Goal: Use online tool/utility: Utilize a website feature to perform a specific function

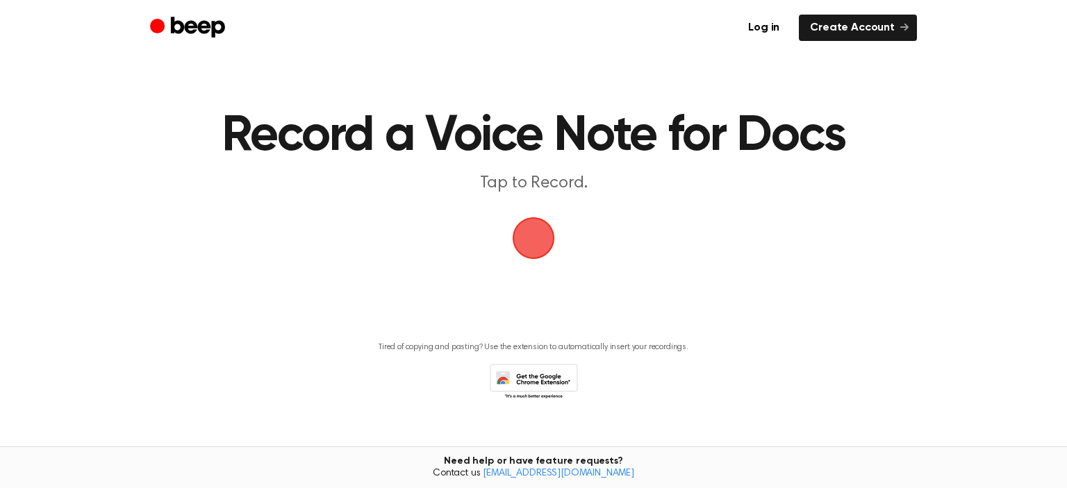
click at [537, 234] on span "button" at bounding box center [533, 238] width 39 height 39
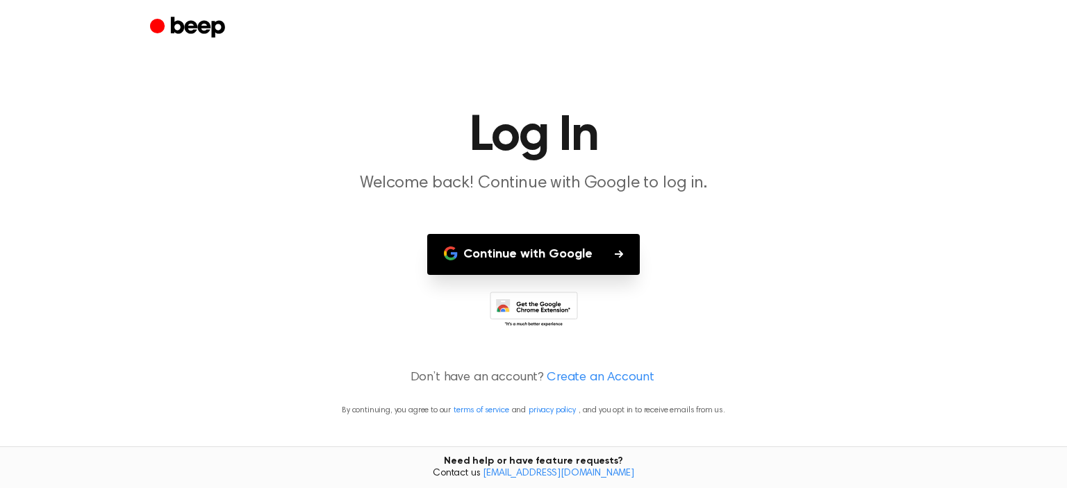
click at [524, 262] on button "Continue with Google" at bounding box center [533, 254] width 212 height 41
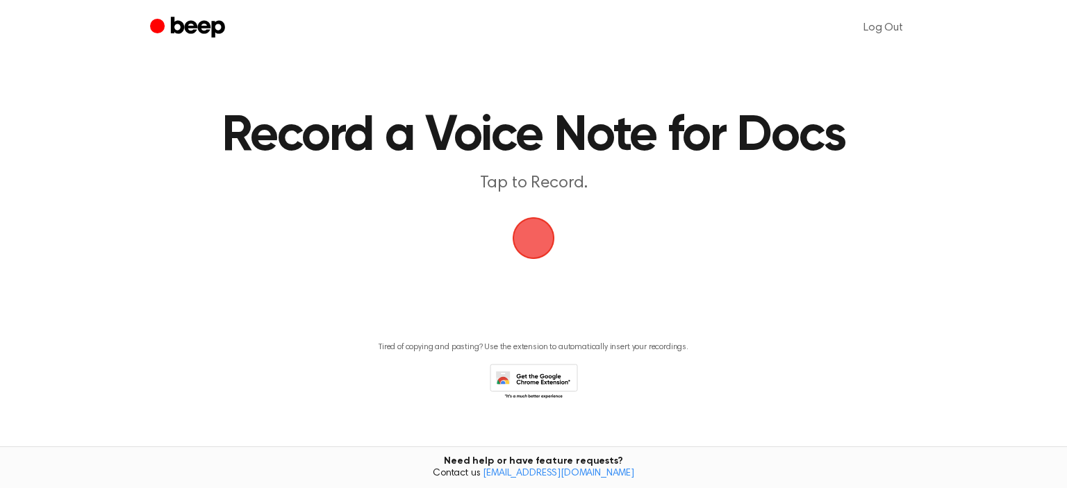
click at [537, 237] on span "button" at bounding box center [533, 238] width 39 height 39
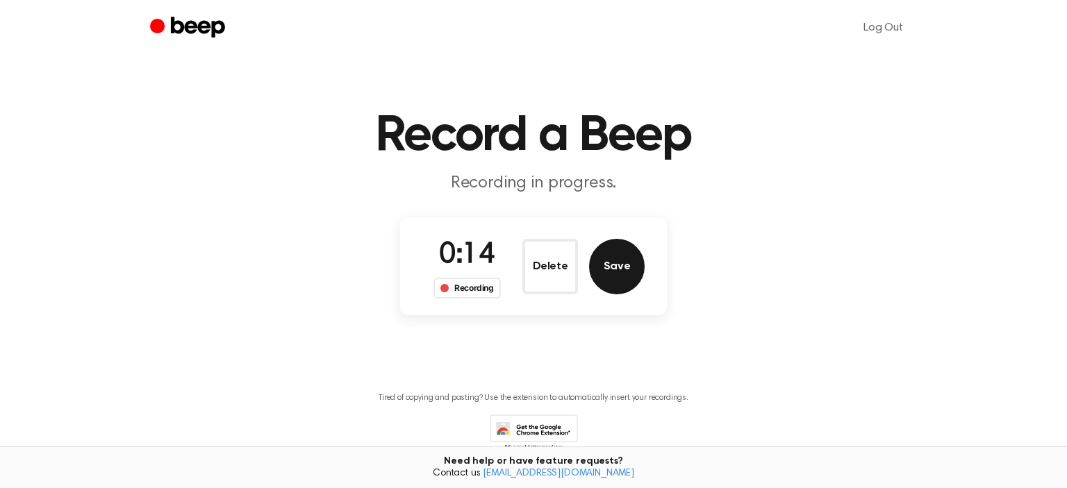
click at [621, 281] on button "Save" at bounding box center [617, 267] width 56 height 56
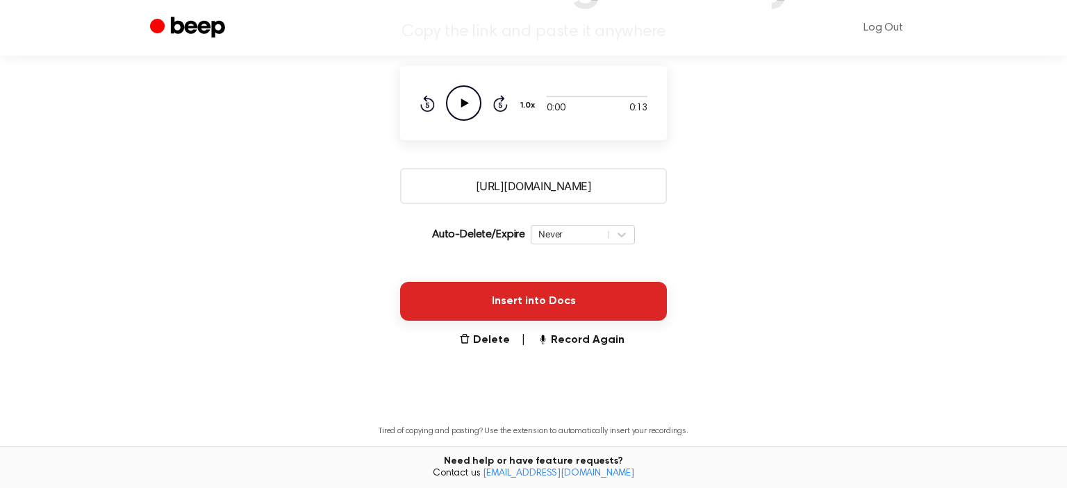
scroll to position [181, 0]
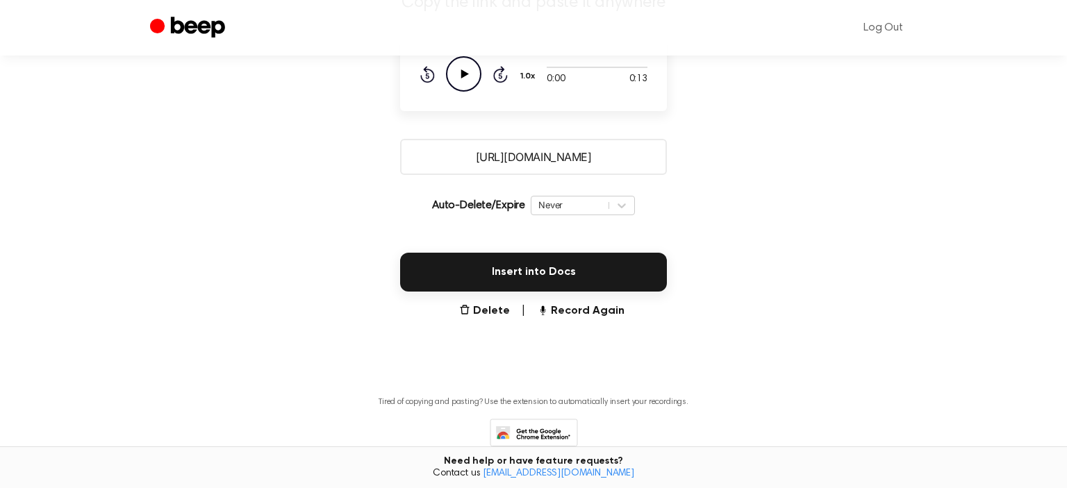
click at [571, 162] on input "[URL][DOMAIN_NAME]" at bounding box center [533, 157] width 267 height 36
click at [643, 155] on input "[URL][DOMAIN_NAME]" at bounding box center [533, 157] width 267 height 36
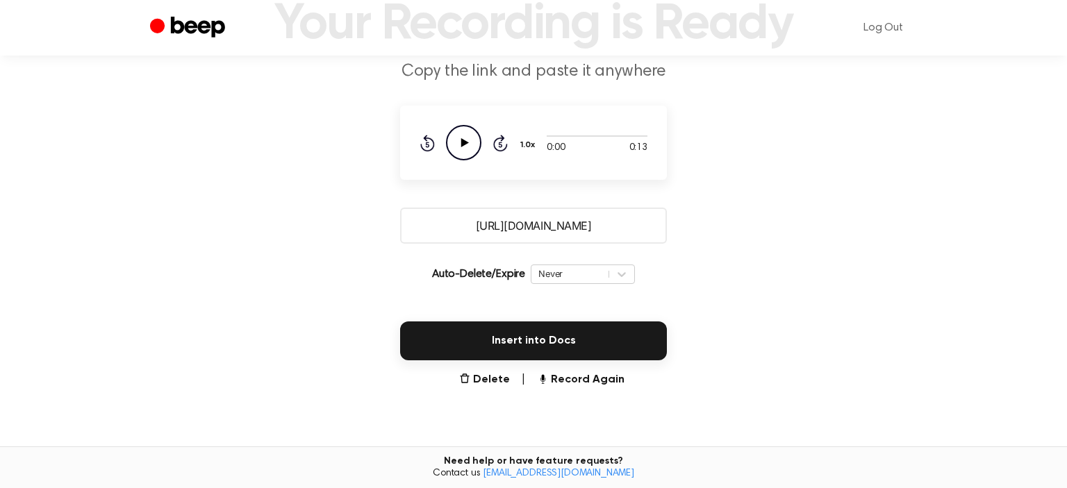
scroll to position [34, 0]
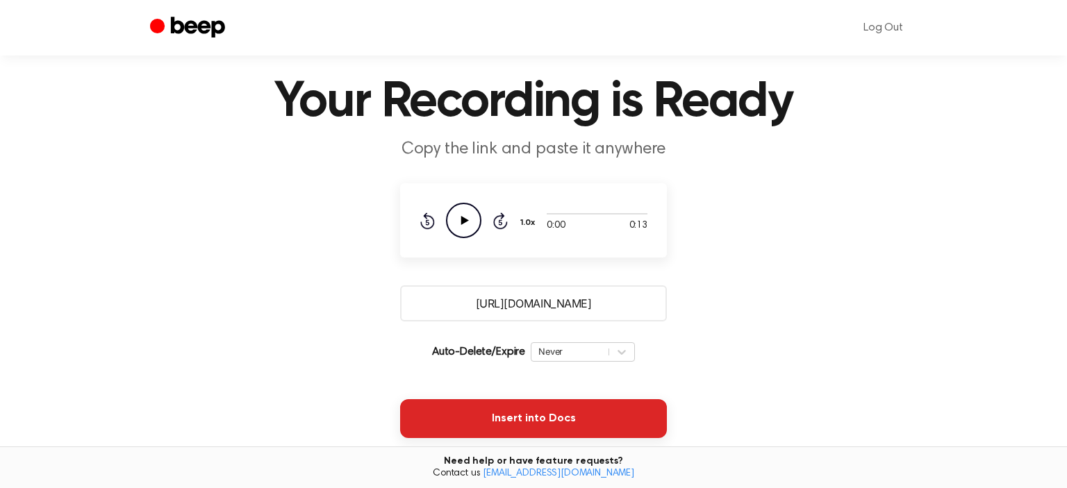
click at [542, 418] on button "Insert into Docs" at bounding box center [533, 418] width 267 height 39
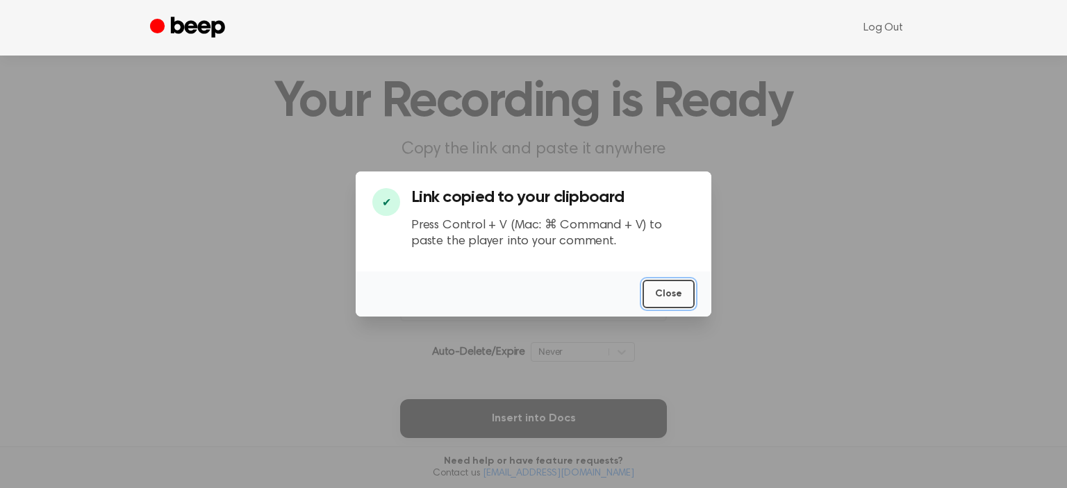
click at [685, 286] on button "Close" at bounding box center [668, 294] width 52 height 28
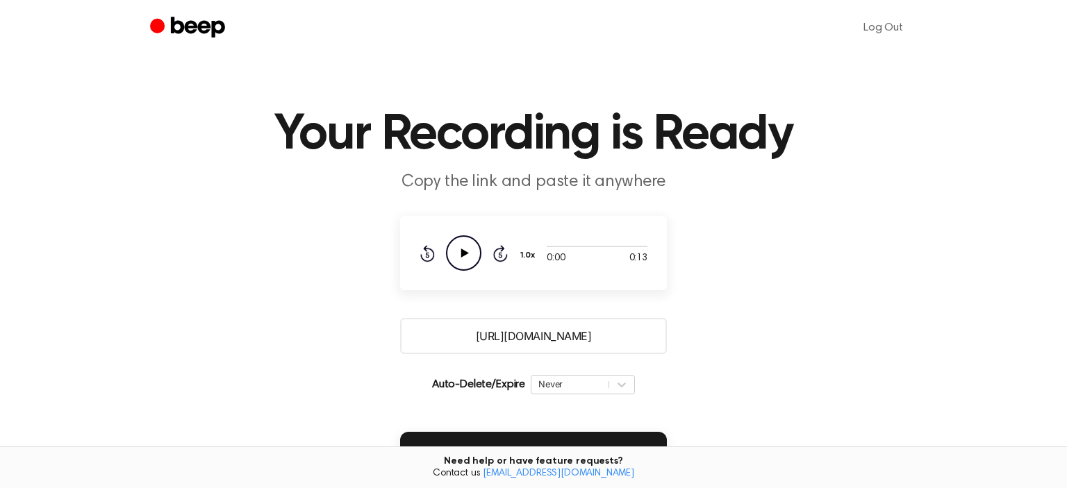
scroll to position [0, 0]
